Goal: Transaction & Acquisition: Purchase product/service

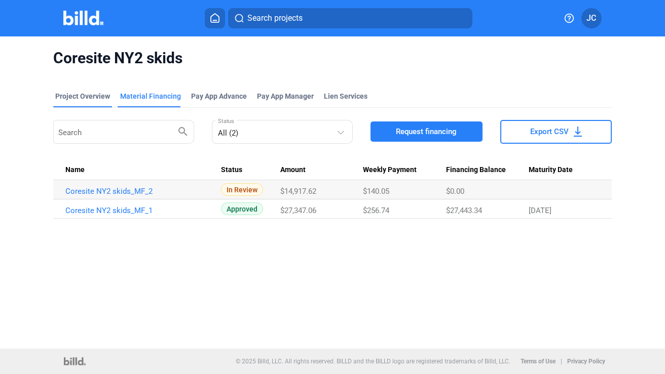
click at [76, 95] on div "Project Overview" at bounding box center [82, 96] width 55 height 10
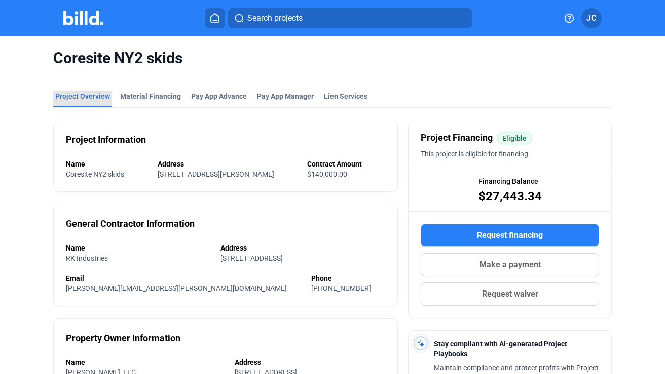
click at [76, 95] on div "Project Overview" at bounding box center [82, 96] width 55 height 10
click at [211, 17] on icon at bounding box center [215, 18] width 8 height 9
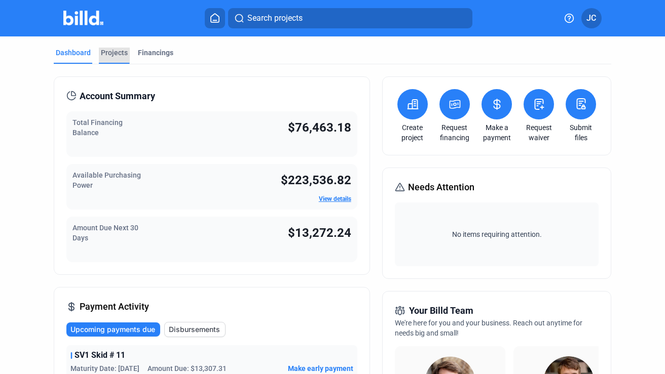
click at [116, 55] on div "Projects" at bounding box center [114, 53] width 27 height 10
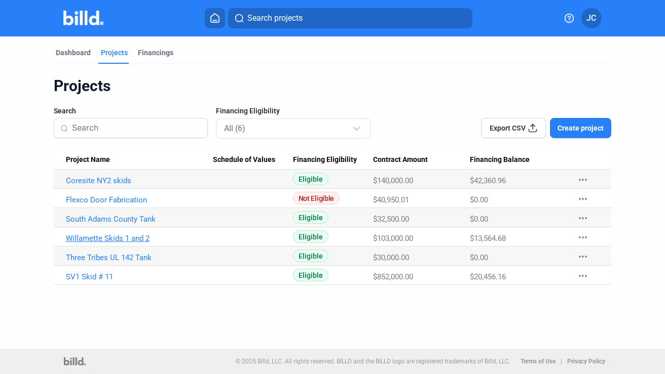
click at [116, 238] on link "Willamette Skids 1 and 2" at bounding box center [139, 238] width 147 height 9
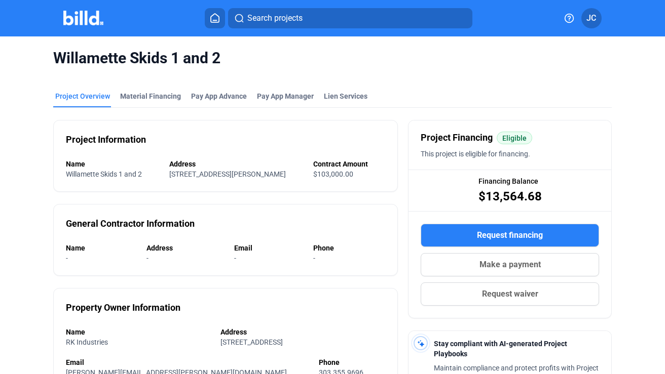
click at [477, 234] on span "Request financing" at bounding box center [510, 236] width 66 height 12
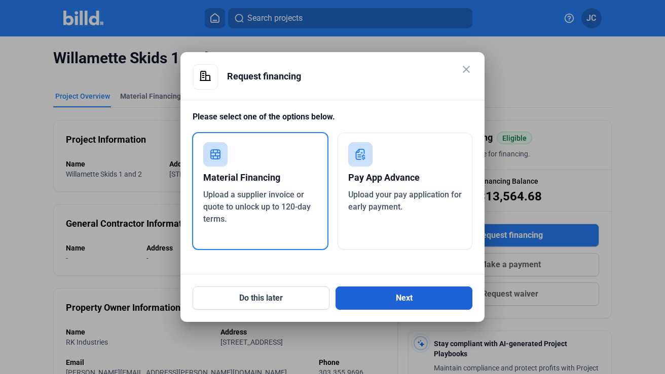
click at [411, 297] on button "Next" at bounding box center [403, 298] width 137 height 23
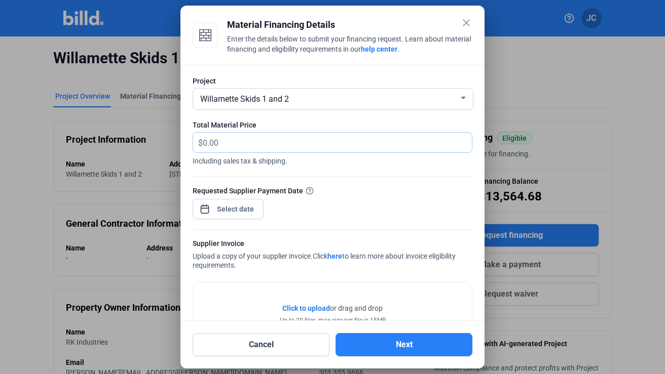
click at [232, 142] on input "text" at bounding box center [337, 143] width 269 height 20
type input "15,578.59"
click at [224, 207] on div "close Material Financing Details Enter the details below to submit your financi…" at bounding box center [332, 187] width 665 height 374
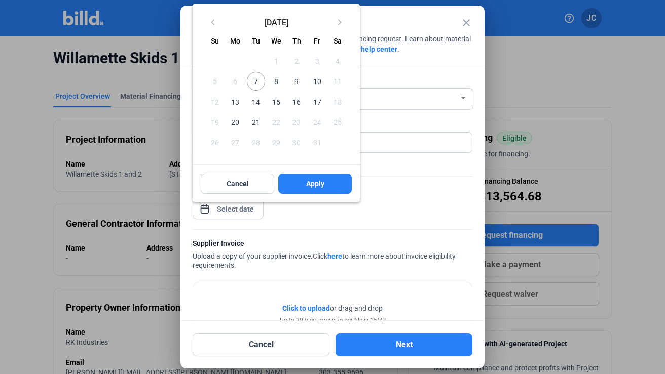
click at [259, 85] on span "7" at bounding box center [256, 81] width 18 height 18
click at [309, 183] on span "Apply" at bounding box center [315, 184] width 18 height 10
type input "[DATE]"
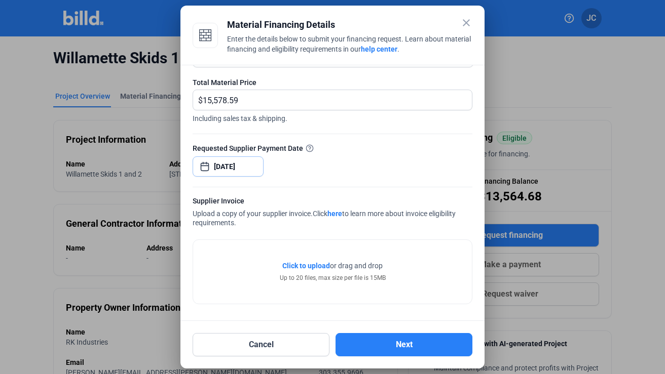
scroll to position [43, 0]
click at [309, 265] on span "Click to upload" at bounding box center [306, 266] width 48 height 8
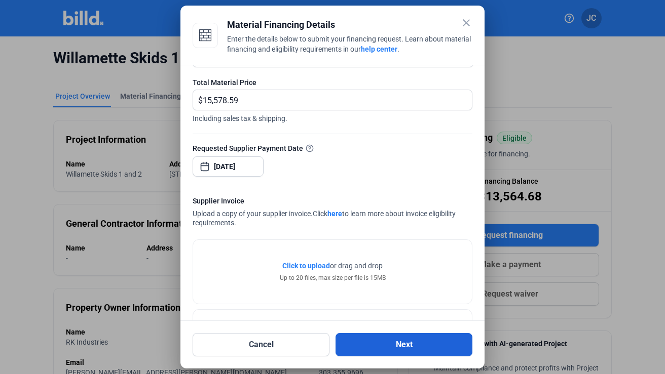
click at [399, 346] on button "Next" at bounding box center [403, 344] width 137 height 23
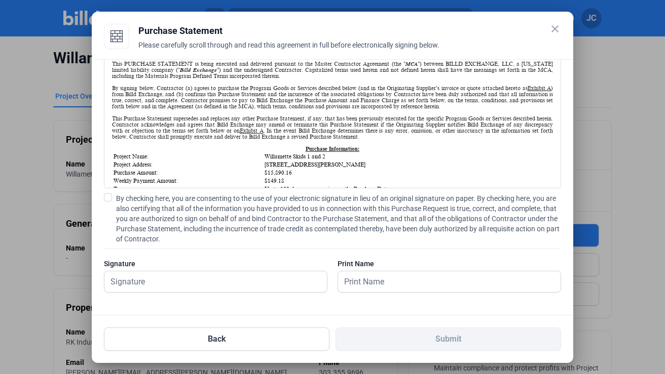
scroll to position [63, 0]
click at [110, 194] on span at bounding box center [108, 198] width 8 height 8
click at [0, 0] on input "By checking here, you are consenting to the use of your electronic signature in…" at bounding box center [0, 0] width 0 height 0
click at [124, 285] on input "text" at bounding box center [215, 282] width 222 height 21
type input "[PERSON_NAME]"
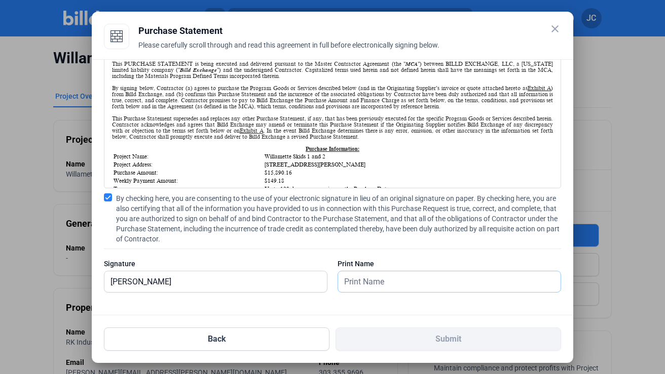
click at [350, 288] on input "text" at bounding box center [443, 282] width 211 height 21
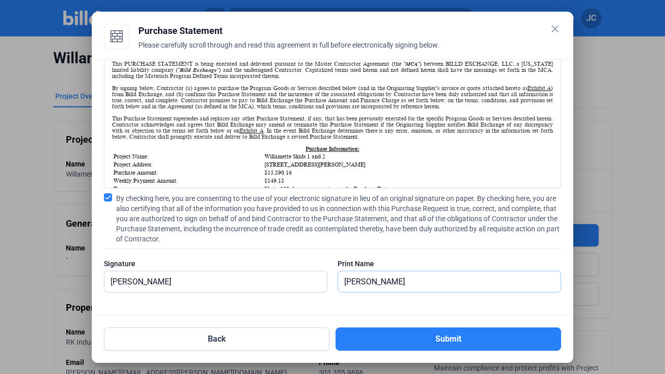
type input "[PERSON_NAME]"
click at [497, 259] on div "Print Name" at bounding box center [448, 264] width 223 height 10
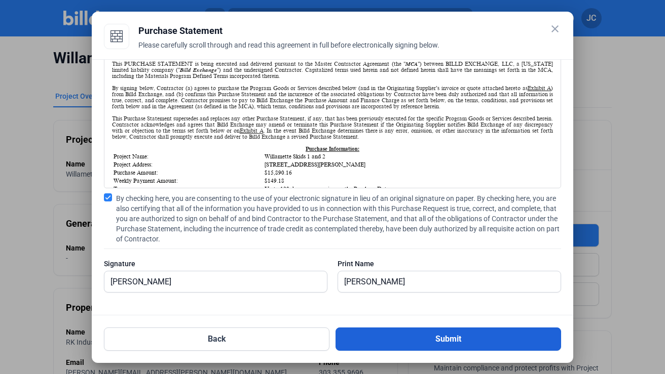
click at [453, 335] on button "Submit" at bounding box center [447, 339] width 225 height 23
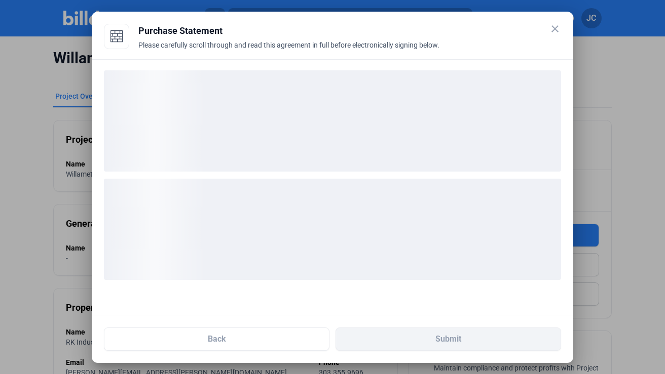
scroll to position [0, 0]
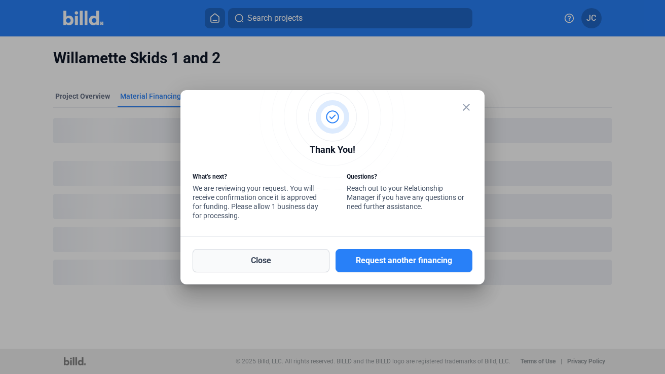
click at [284, 263] on button "Close" at bounding box center [261, 260] width 137 height 23
